Goal: Transaction & Acquisition: Download file/media

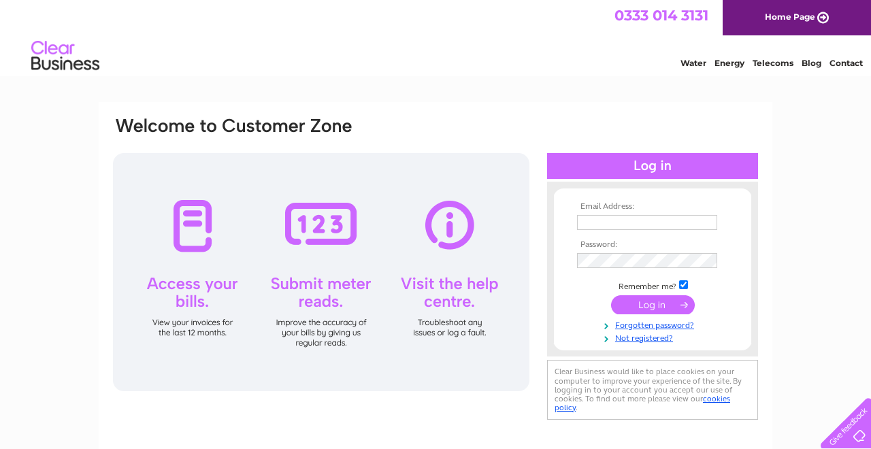
type input "nim.valji@gmail.com"
click at [658, 302] on input "submit" at bounding box center [653, 304] width 84 height 19
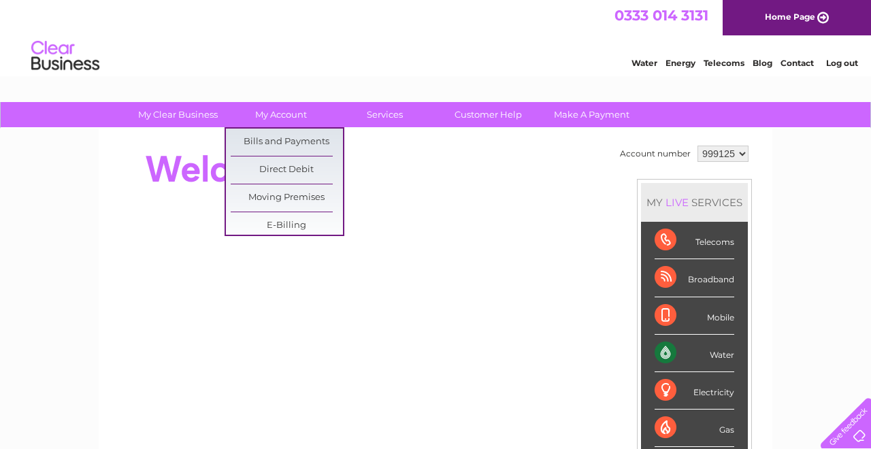
click at [291, 111] on link "My Account" at bounding box center [281, 114] width 112 height 25
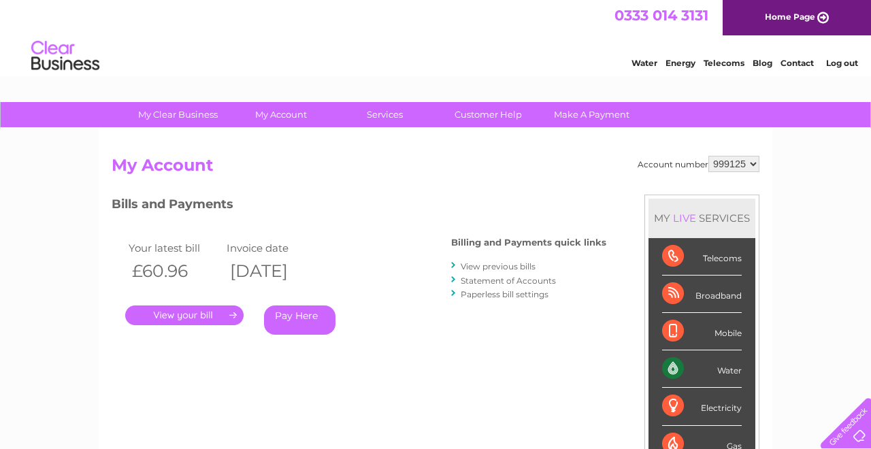
click at [201, 321] on link "." at bounding box center [184, 316] width 118 height 20
click at [174, 318] on link "." at bounding box center [184, 316] width 118 height 20
click at [500, 268] on link "View previous bills" at bounding box center [498, 266] width 75 height 10
click at [489, 248] on div "Billing and Payments quick links View previous bills Statement of Accounts Pape…" at bounding box center [528, 269] width 155 height 89
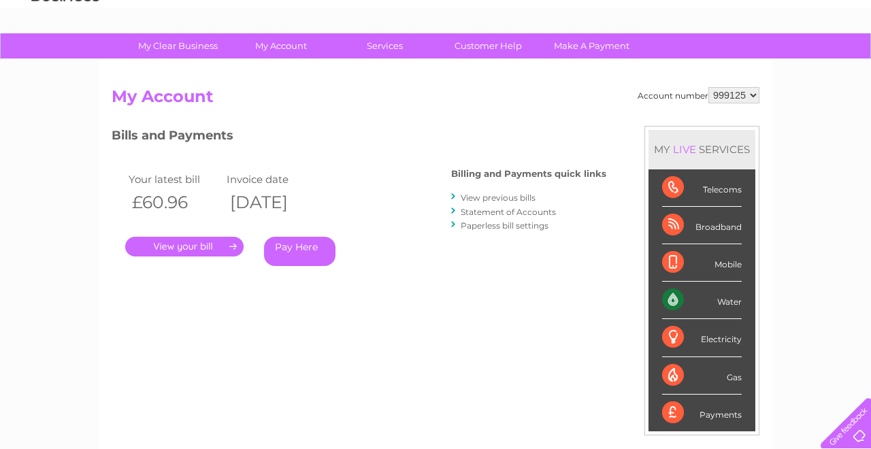
scroll to position [69, 0]
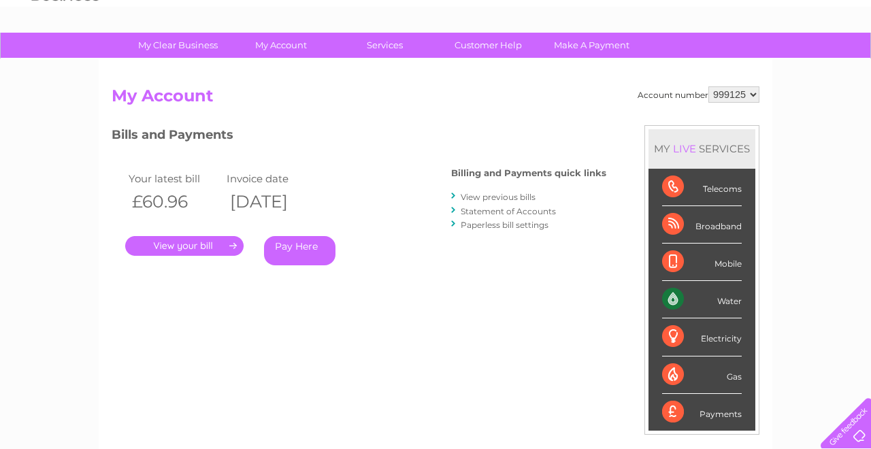
click at [487, 195] on link "View previous bills" at bounding box center [498, 197] width 75 height 10
click at [470, 199] on link "View previous bills" at bounding box center [498, 197] width 75 height 10
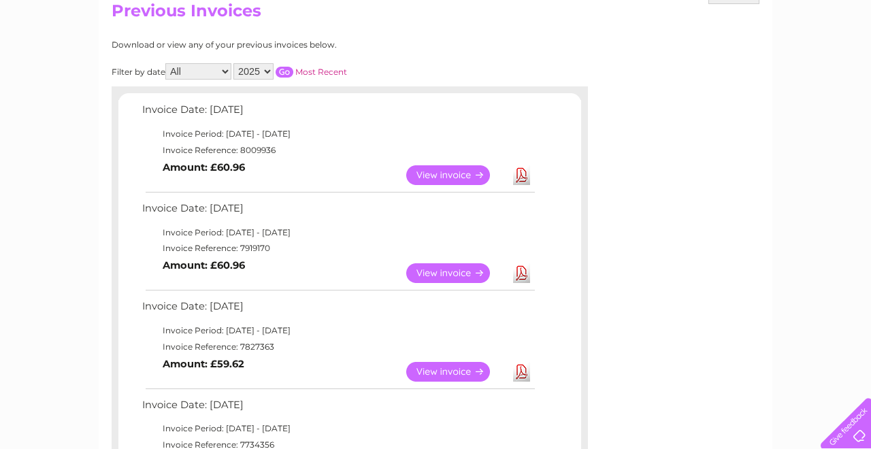
scroll to position [158, 0]
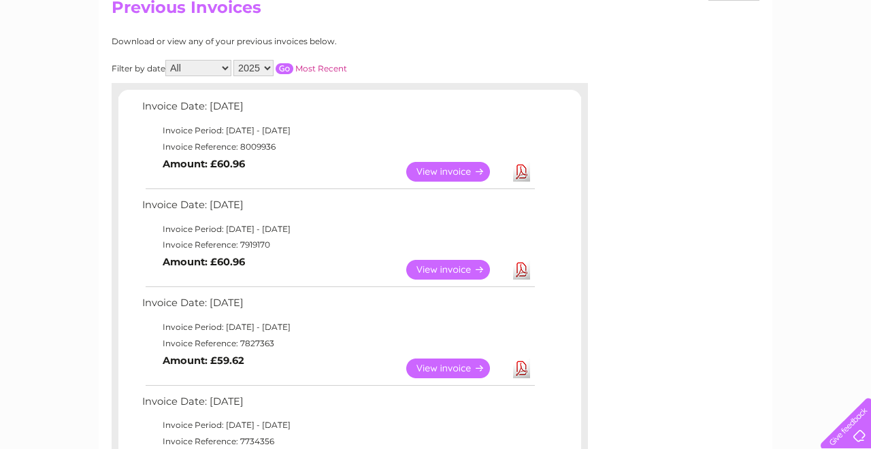
click at [520, 370] on link "Download" at bounding box center [521, 369] width 17 height 20
click at [515, 268] on link "Download" at bounding box center [521, 270] width 17 height 20
click at [523, 172] on link "Download" at bounding box center [521, 172] width 17 height 20
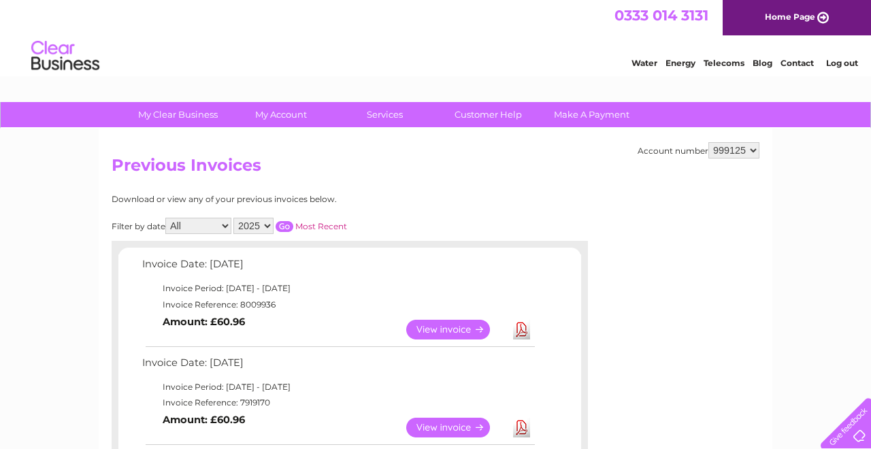
click at [838, 62] on link "Log out" at bounding box center [842, 63] width 32 height 10
